Goal: Information Seeking & Learning: Find specific fact

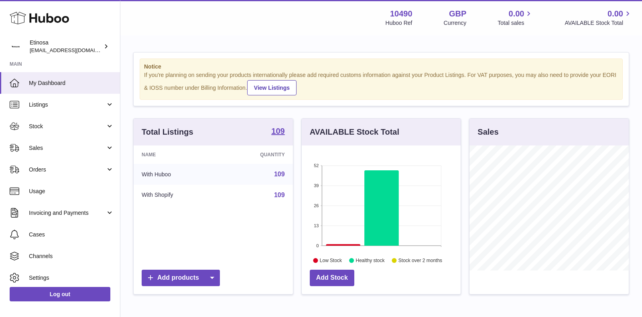
scroll to position [125, 159]
click at [92, 125] on span "Stock" at bounding box center [67, 127] width 77 height 8
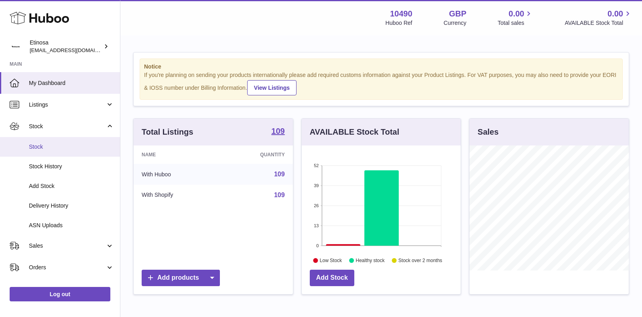
click at [63, 146] on span "Stock" at bounding box center [71, 147] width 85 height 8
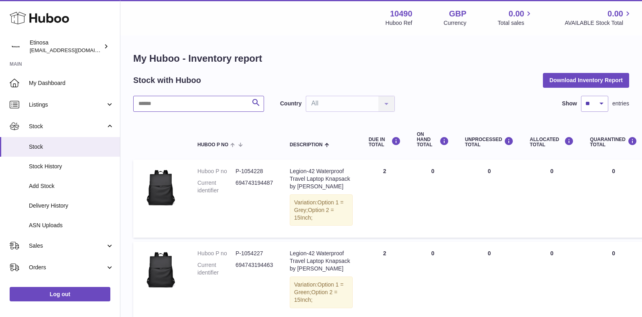
click at [178, 102] on input "text" at bounding box center [198, 104] width 131 height 16
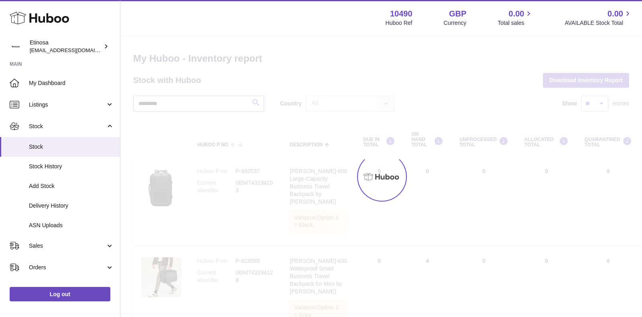
type input "*********"
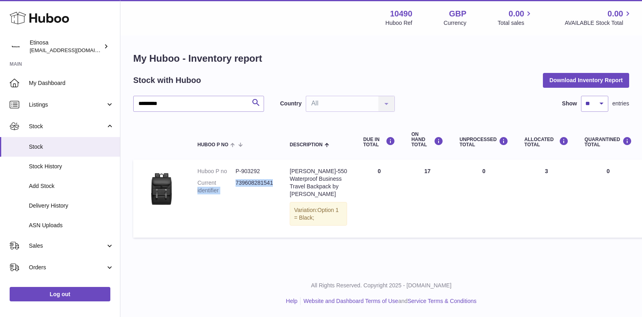
drag, startPoint x: 276, startPoint y: 183, endPoint x: 235, endPoint y: 180, distance: 41.0
click at [235, 180] on td "Huboo P no P-903292 Current identifier 739608281541" at bounding box center [235, 199] width 92 height 78
click at [246, 183] on dd "739608281541" at bounding box center [255, 186] width 38 height 15
drag, startPoint x: 274, startPoint y: 183, endPoint x: 236, endPoint y: 184, distance: 38.1
click at [236, 184] on td "Huboo P no P-903292 Current identifier 739608281541" at bounding box center [235, 199] width 92 height 78
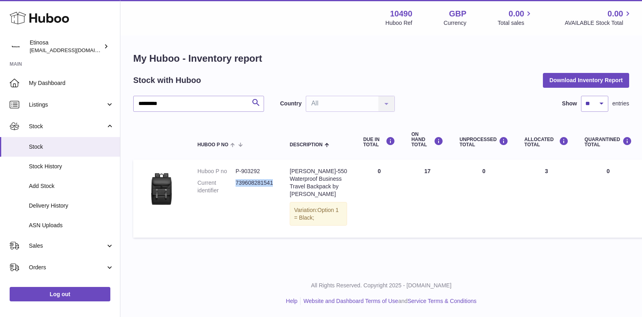
copy dd "739608281541"
click at [264, 177] on dl "Huboo P no P-903292 Current identifier 739608281541" at bounding box center [235, 183] width 76 height 31
drag, startPoint x: 263, startPoint y: 172, endPoint x: 236, endPoint y: 172, distance: 26.5
click at [236, 172] on dd "P-903292" at bounding box center [255, 172] width 38 height 8
copy dd "P-903292"
